Goal: Task Accomplishment & Management: Complete application form

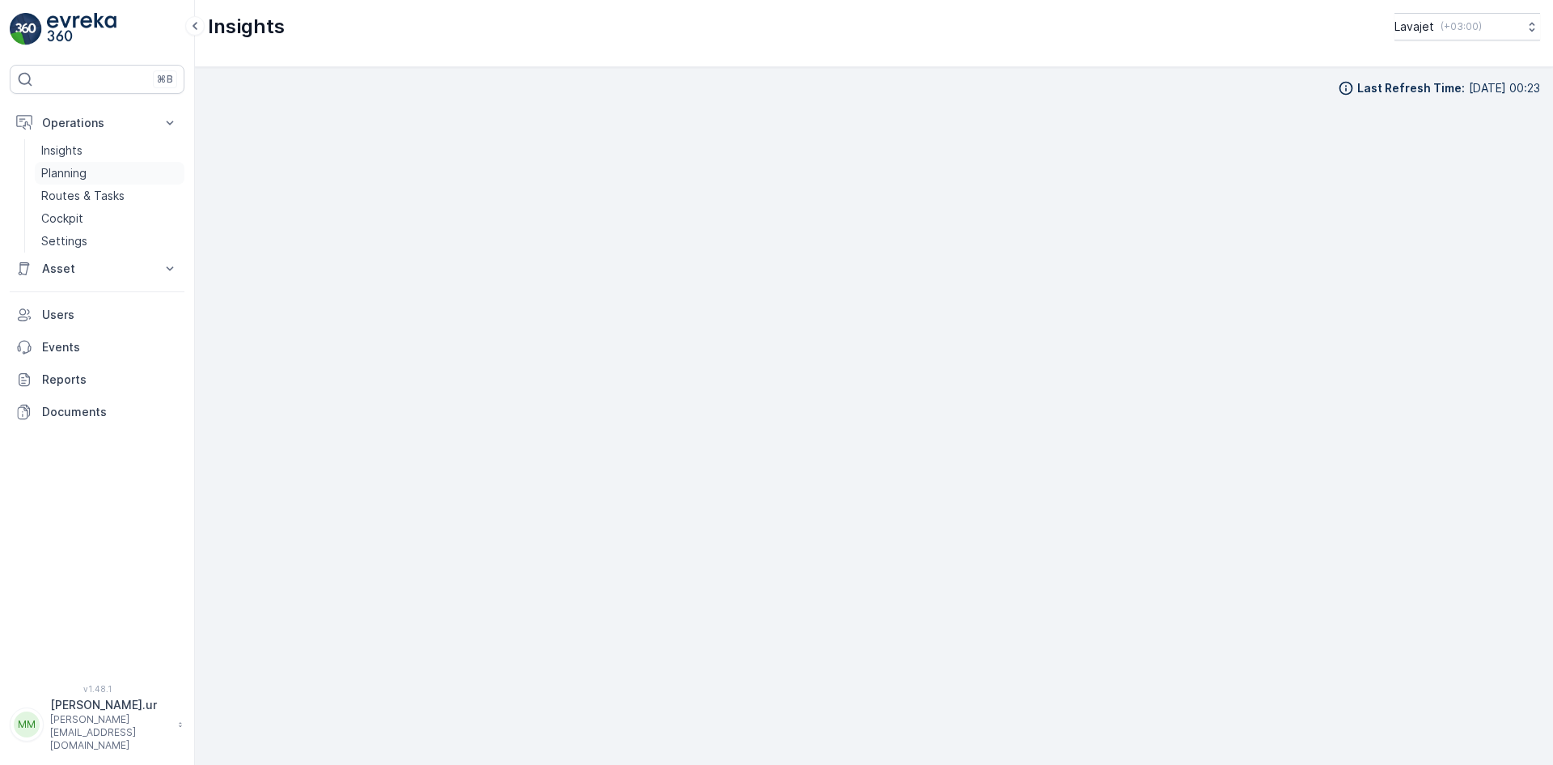
click at [74, 170] on p "Planning" at bounding box center [63, 173] width 45 height 16
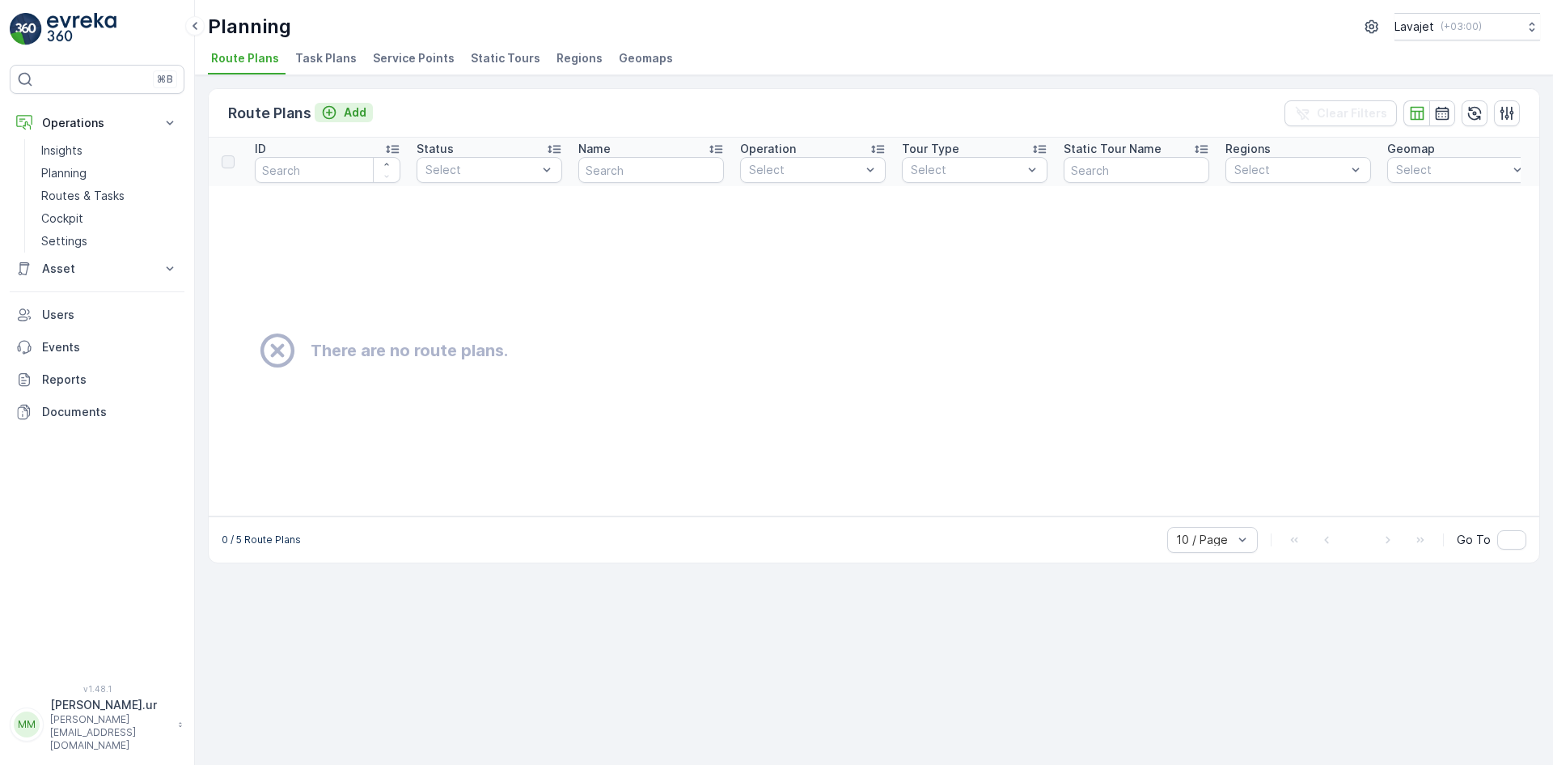
click at [339, 117] on div "Add" at bounding box center [343, 112] width 45 height 16
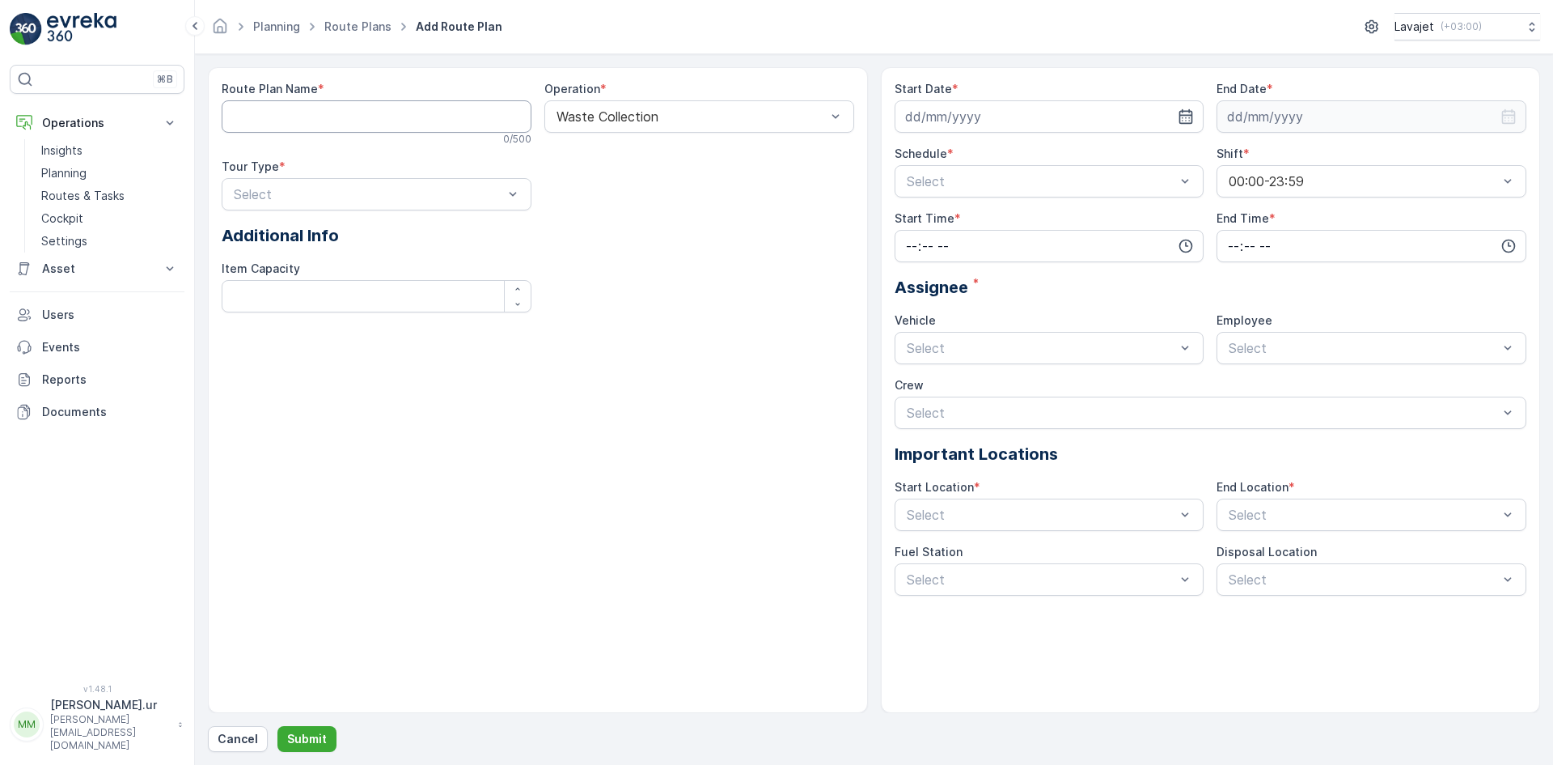
click at [451, 112] on Name "Route Plan Name" at bounding box center [377, 116] width 310 height 32
type Name "[PERSON_NAME]"
click at [643, 121] on div at bounding box center [691, 116] width 273 height 15
click at [623, 155] on span "Waste Collection" at bounding box center [605, 156] width 102 height 15
click at [418, 199] on div at bounding box center [368, 194] width 273 height 15
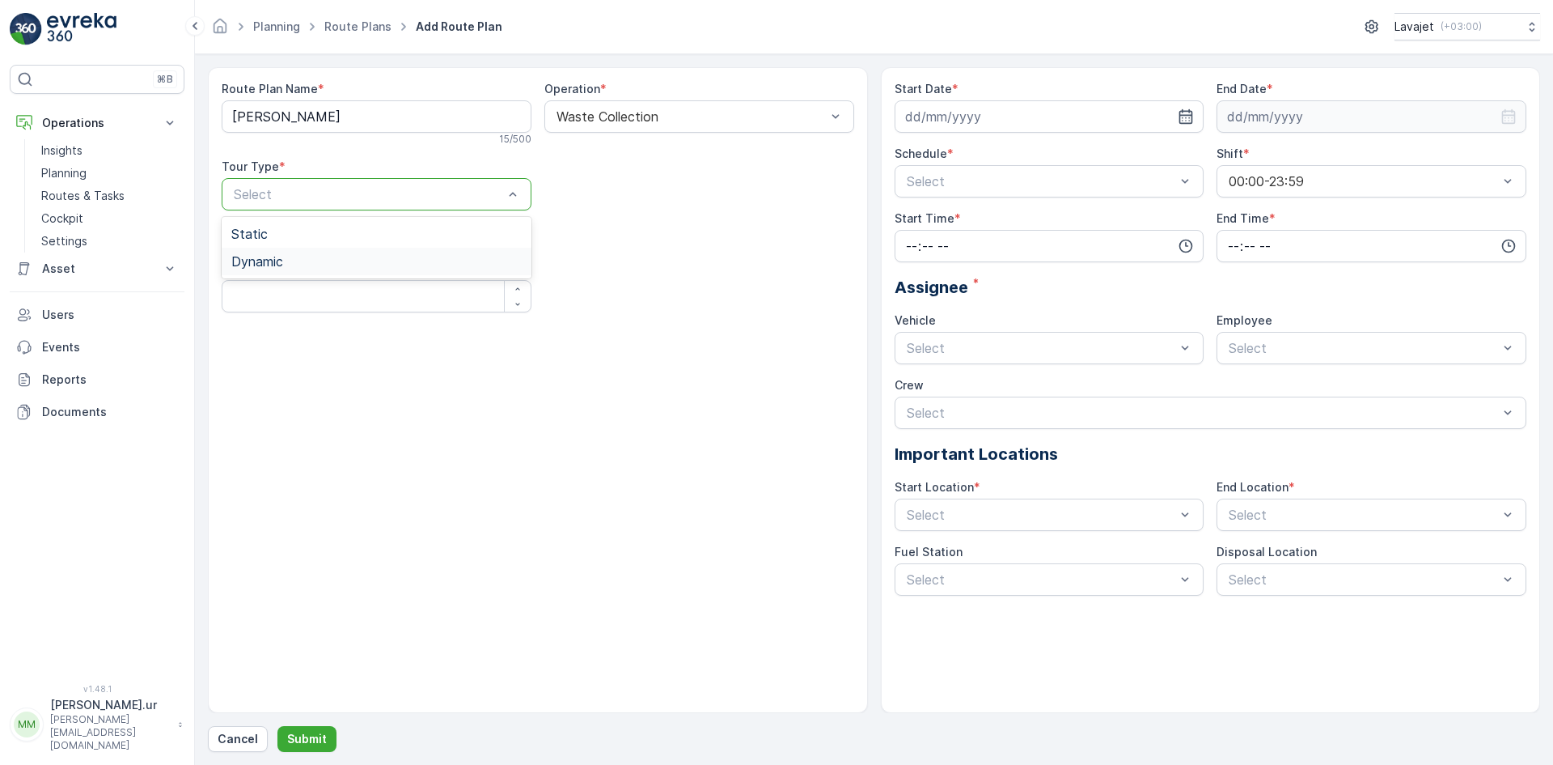
click at [276, 264] on span "Dynamic" at bounding box center [257, 261] width 52 height 15
click at [629, 205] on div "Select" at bounding box center [699, 194] width 310 height 32
click at [483, 252] on div at bounding box center [368, 259] width 273 height 15
click at [722, 371] on div "Route Plan Name * [PERSON_NAME] 15 / 500 Operation * Waste Collection Tour Type…" at bounding box center [538, 235] width 633 height 309
click at [68, 118] on p "Operations" at bounding box center [97, 123] width 110 height 16
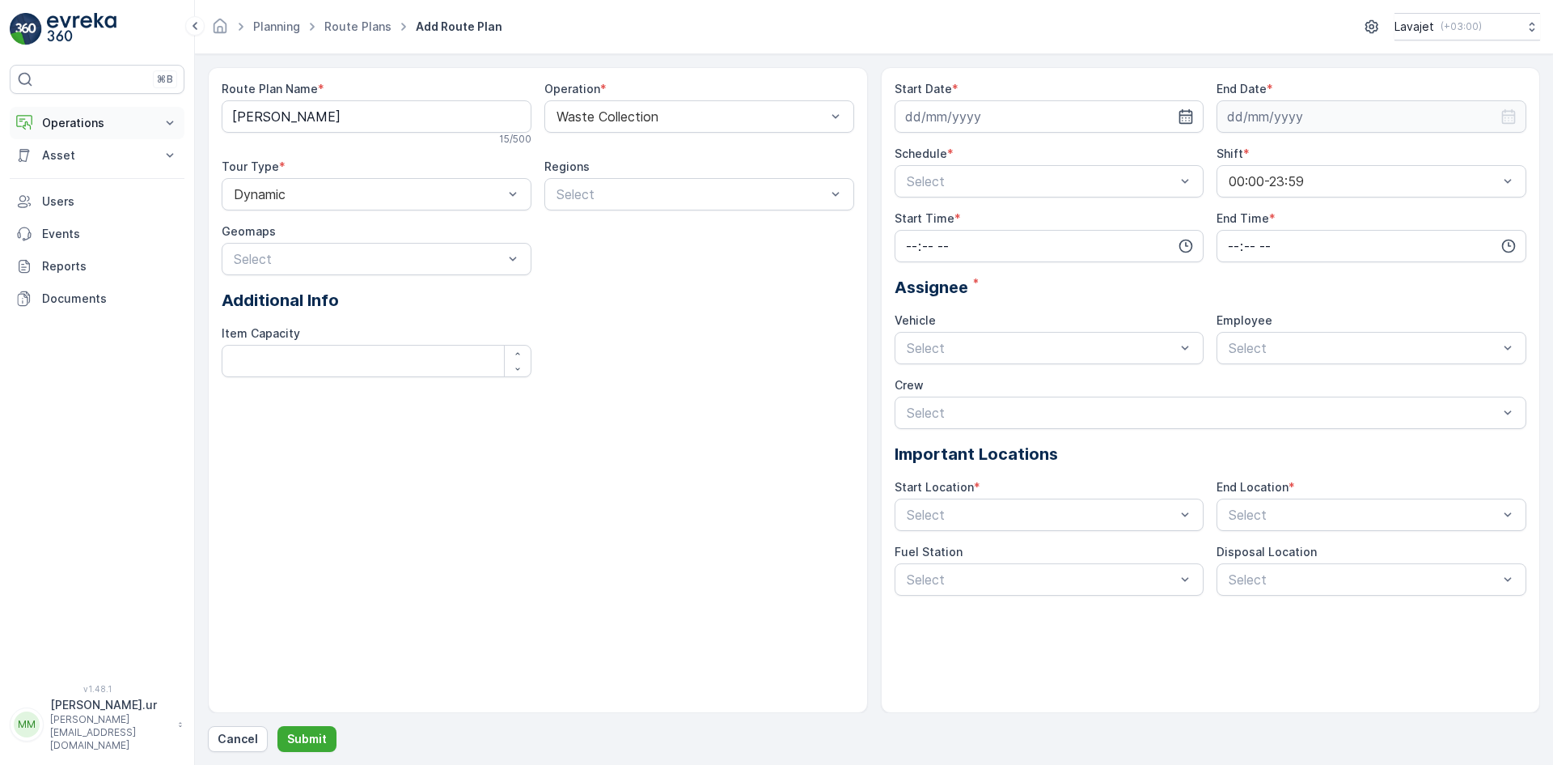
click at [68, 118] on p "Operations" at bounding box center [97, 123] width 110 height 16
click at [163, 78] on p "⌘B" at bounding box center [165, 79] width 16 height 13
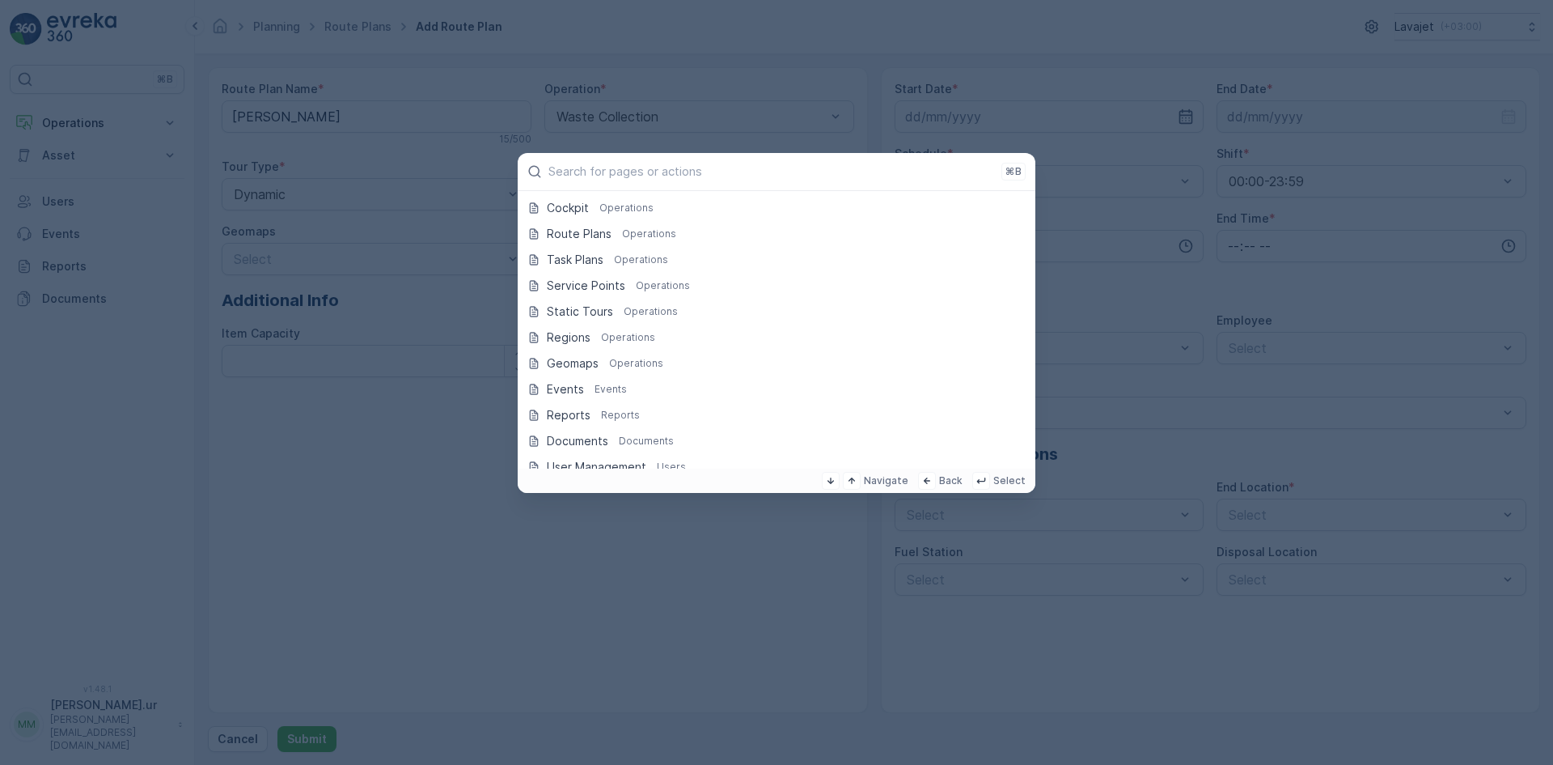
scroll to position [391, 0]
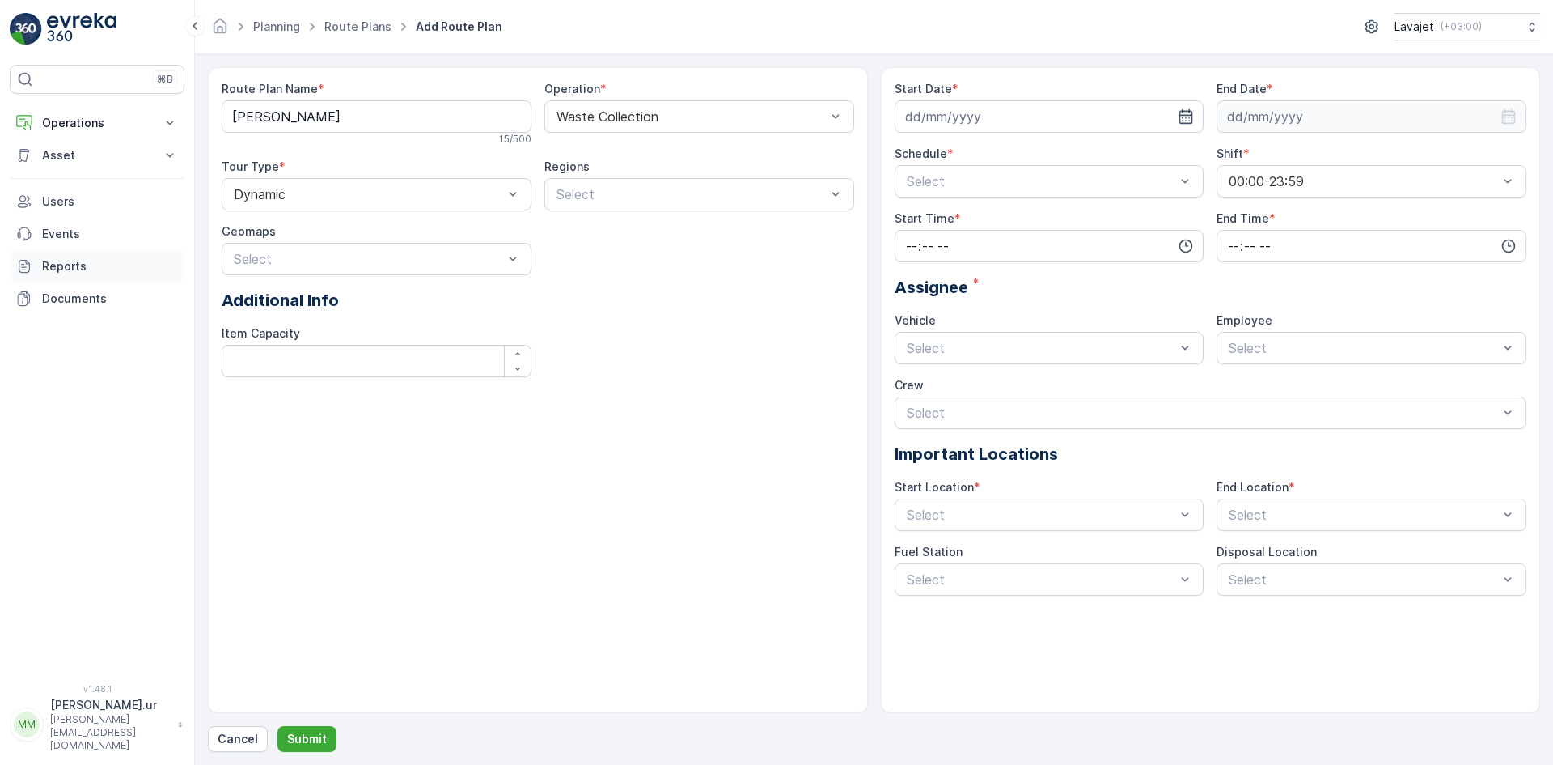
click at [74, 263] on p "Reports" at bounding box center [110, 266] width 136 height 16
click at [519, 487] on div "Route Plan Name * [PERSON_NAME] 15 / 500 Operation * Waste Collection Tour Type…" at bounding box center [538, 390] width 660 height 646
